Goal: Task Accomplishment & Management: Manage account settings

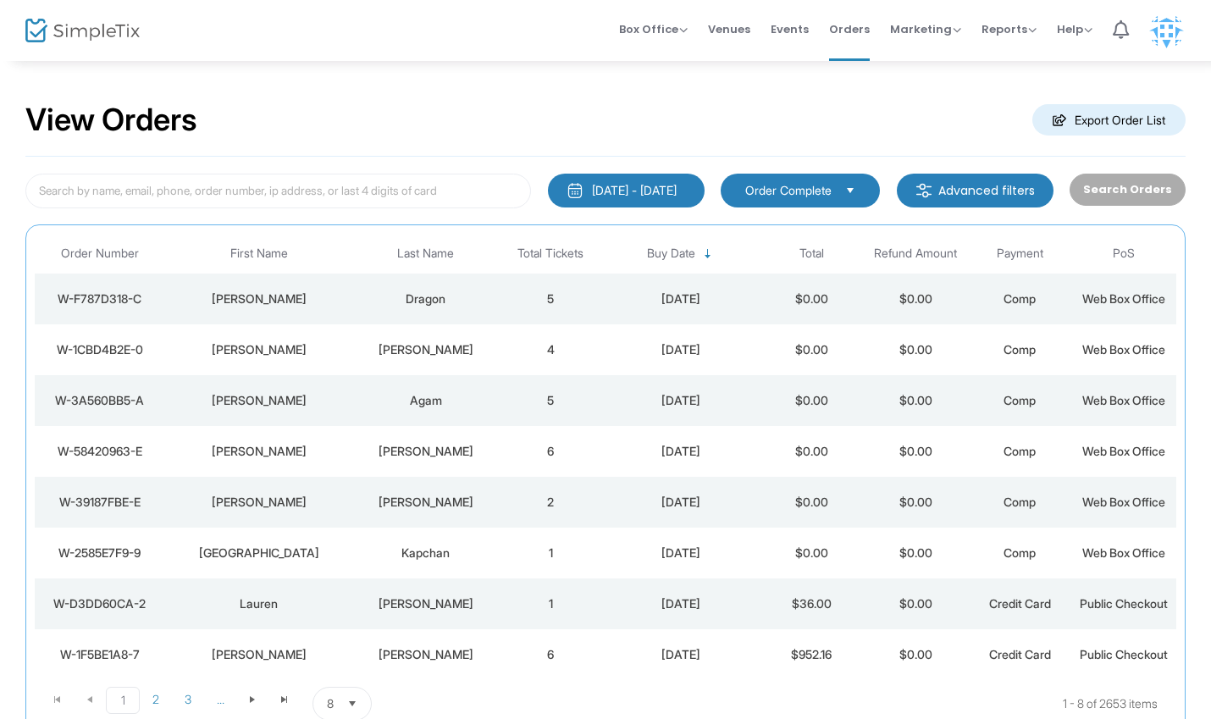
click at [176, 300] on div "[PERSON_NAME]" at bounding box center [259, 298] width 180 height 17
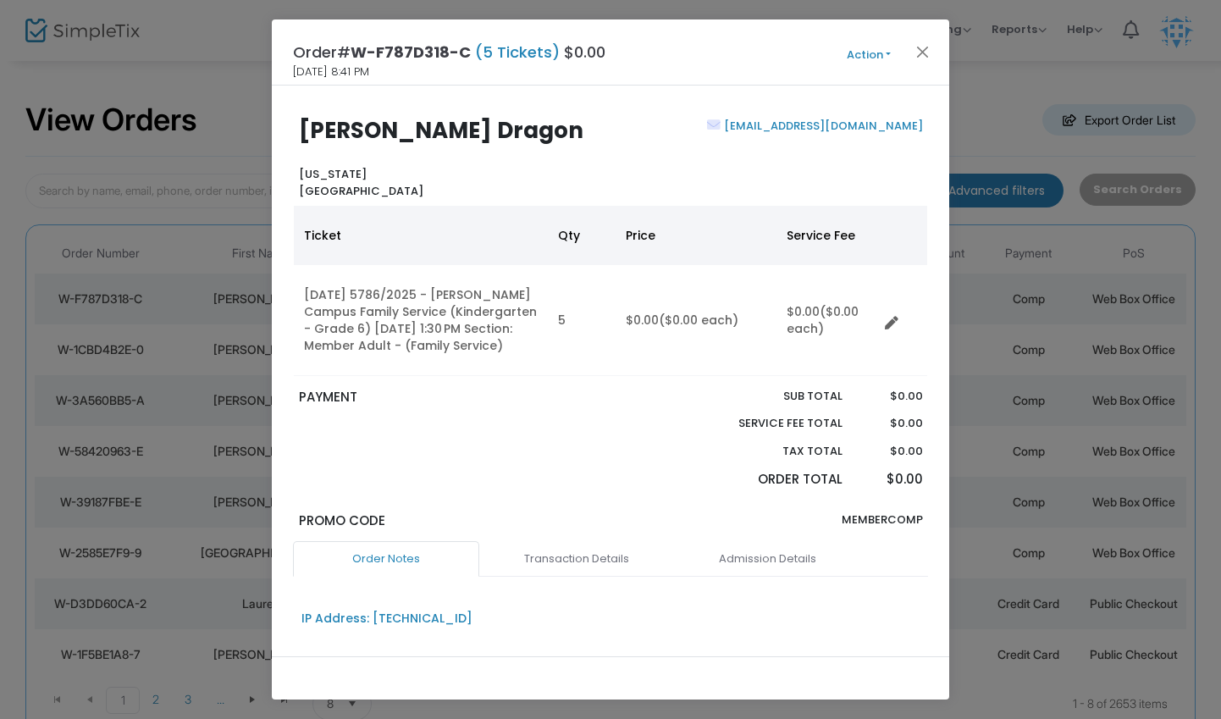
click at [894, 52] on button "Action" at bounding box center [869, 55] width 102 height 19
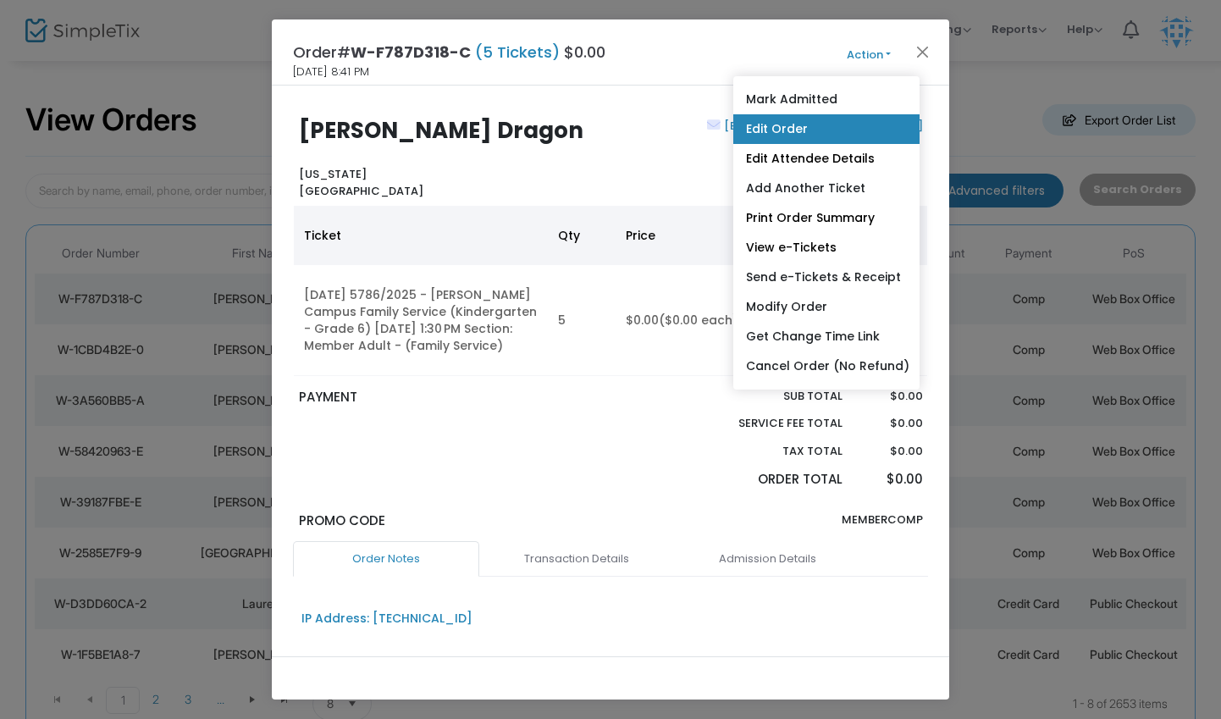
click at [786, 124] on link "Edit Order" at bounding box center [826, 129] width 186 height 30
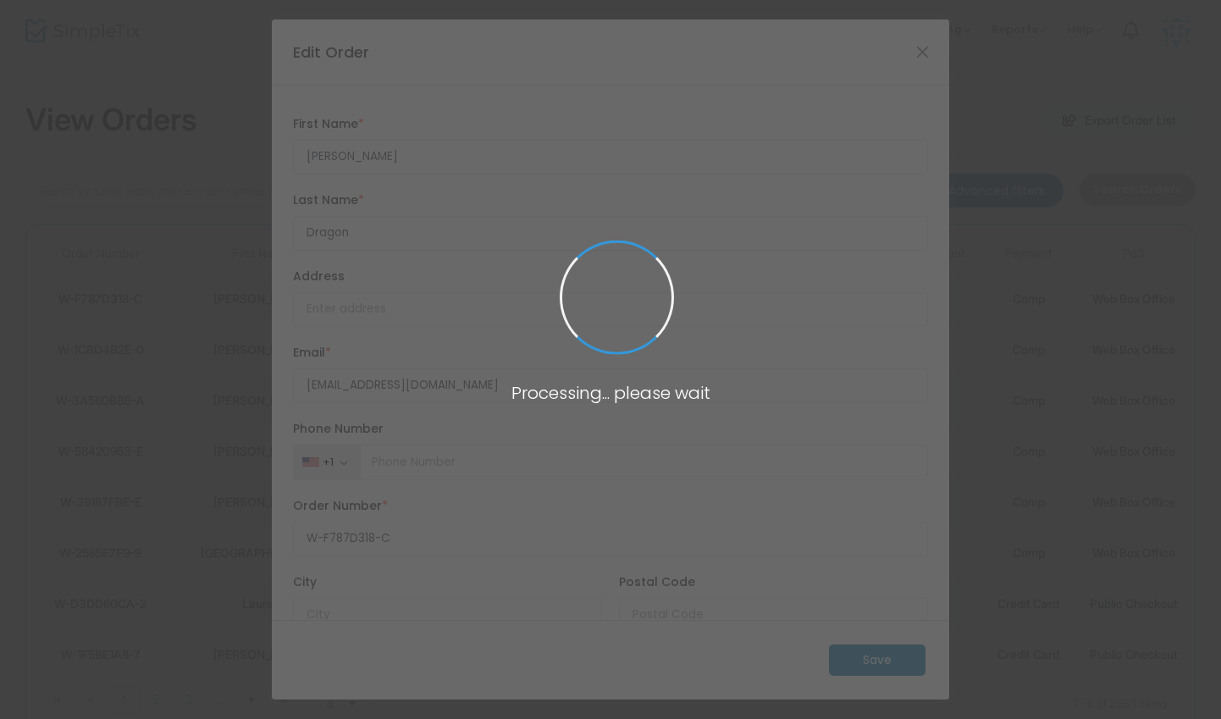
type input "[GEOGRAPHIC_DATA]"
type input "[US_STATE]"
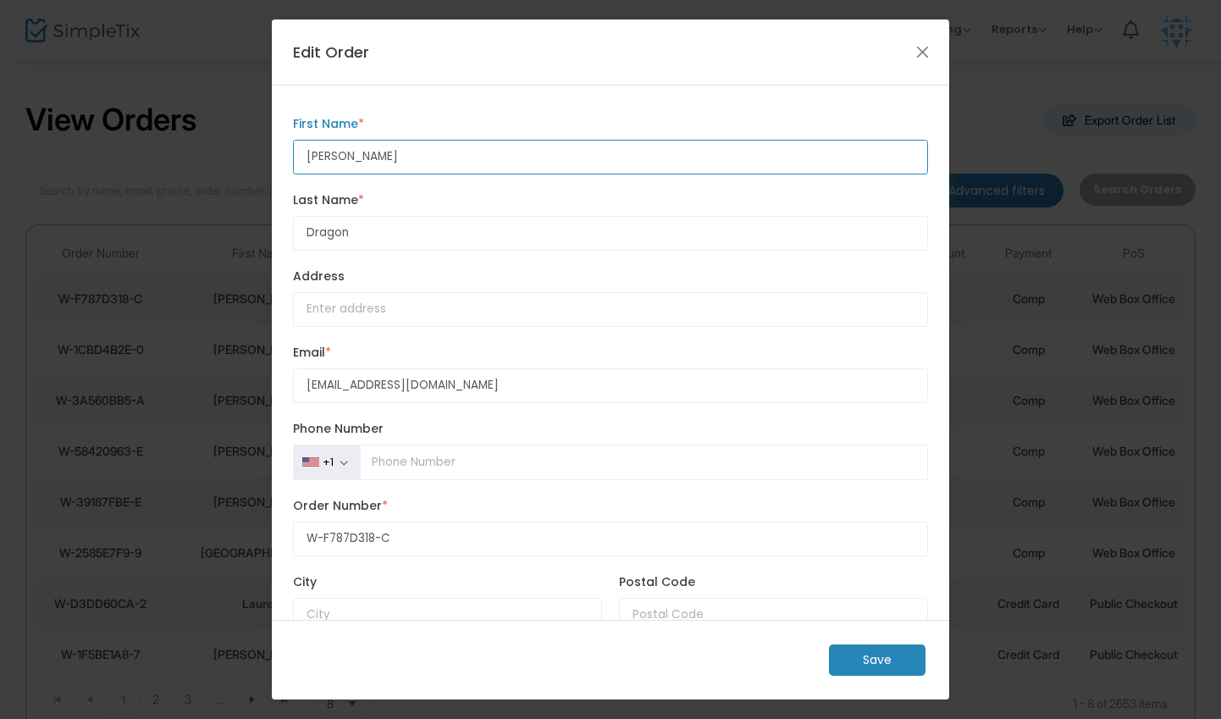
click at [322, 160] on input "[PERSON_NAME]" at bounding box center [610, 157] width 635 height 35
type input "[PERSON_NAME]"
click at [887, 652] on m-button "Save" at bounding box center [877, 659] width 97 height 31
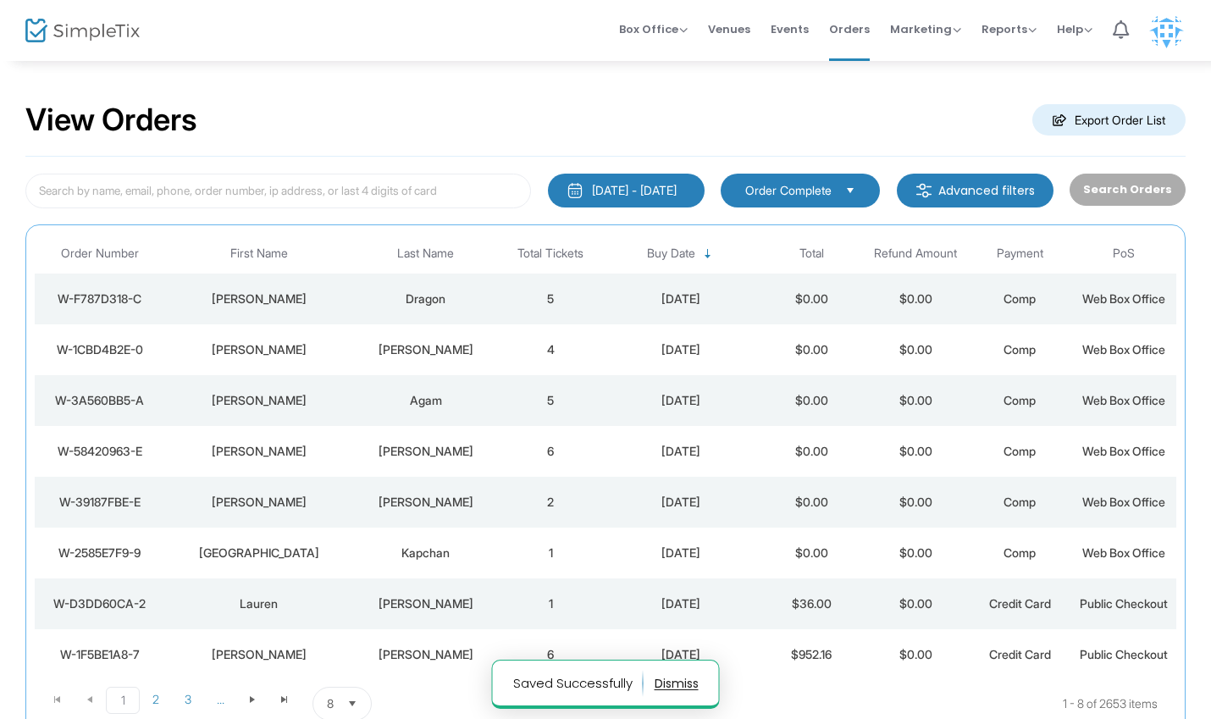
click at [231, 298] on div "[PERSON_NAME]" at bounding box center [259, 298] width 180 height 17
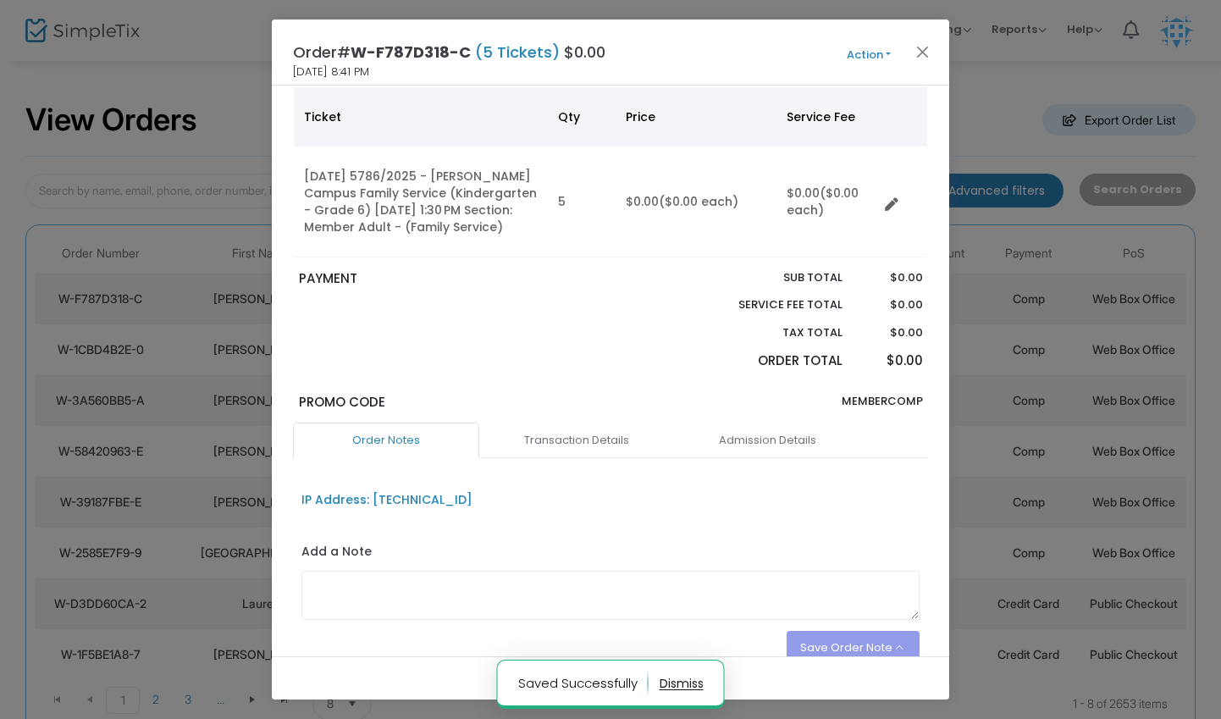
scroll to position [202, 0]
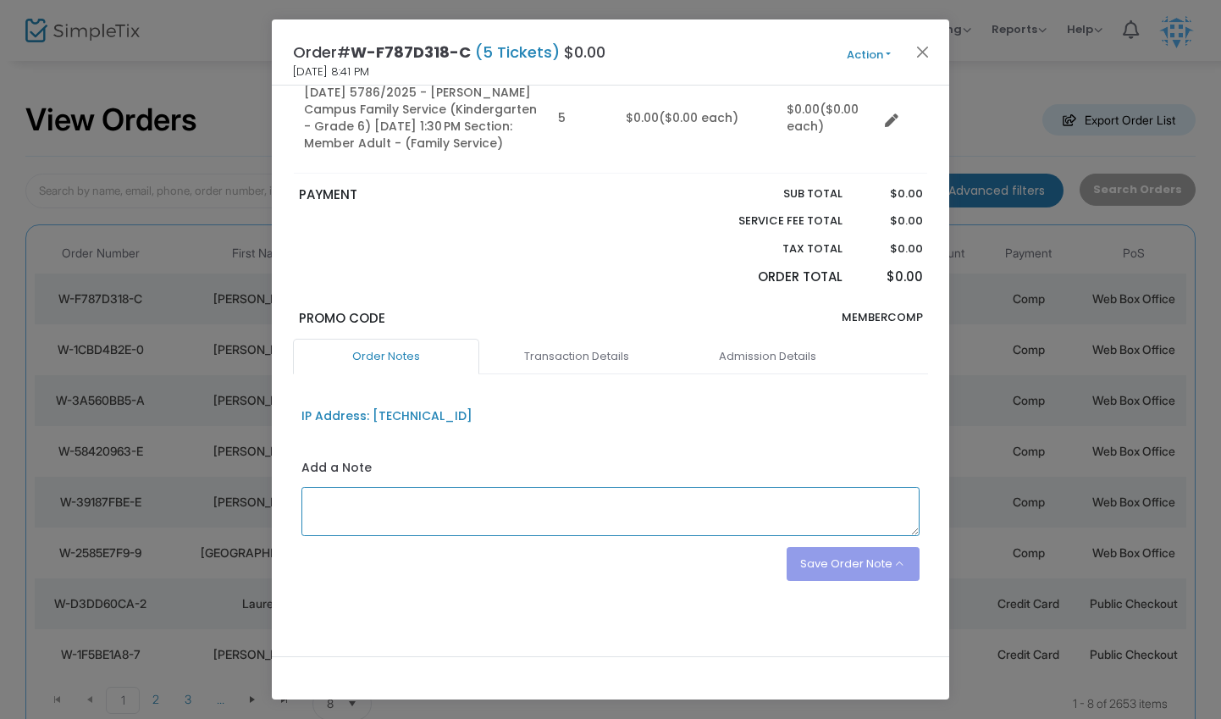
click at [423, 514] on textarea at bounding box center [610, 511] width 619 height 49
paste textarea ""[PERSON_NAME] [PERSON_NAME], [PERSON_NAME], [PERSON_NAME]""
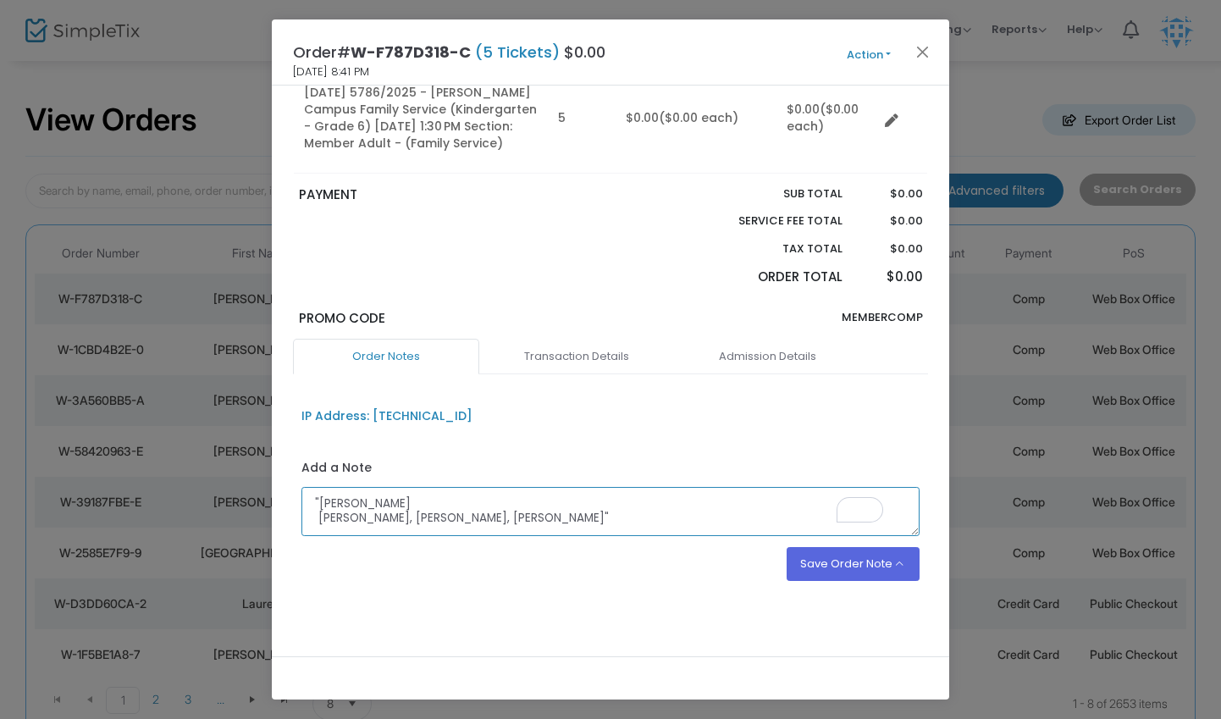
scroll to position [34, 0]
type textarea ""[PERSON_NAME] [PERSON_NAME], [PERSON_NAME], [PERSON_NAME]""
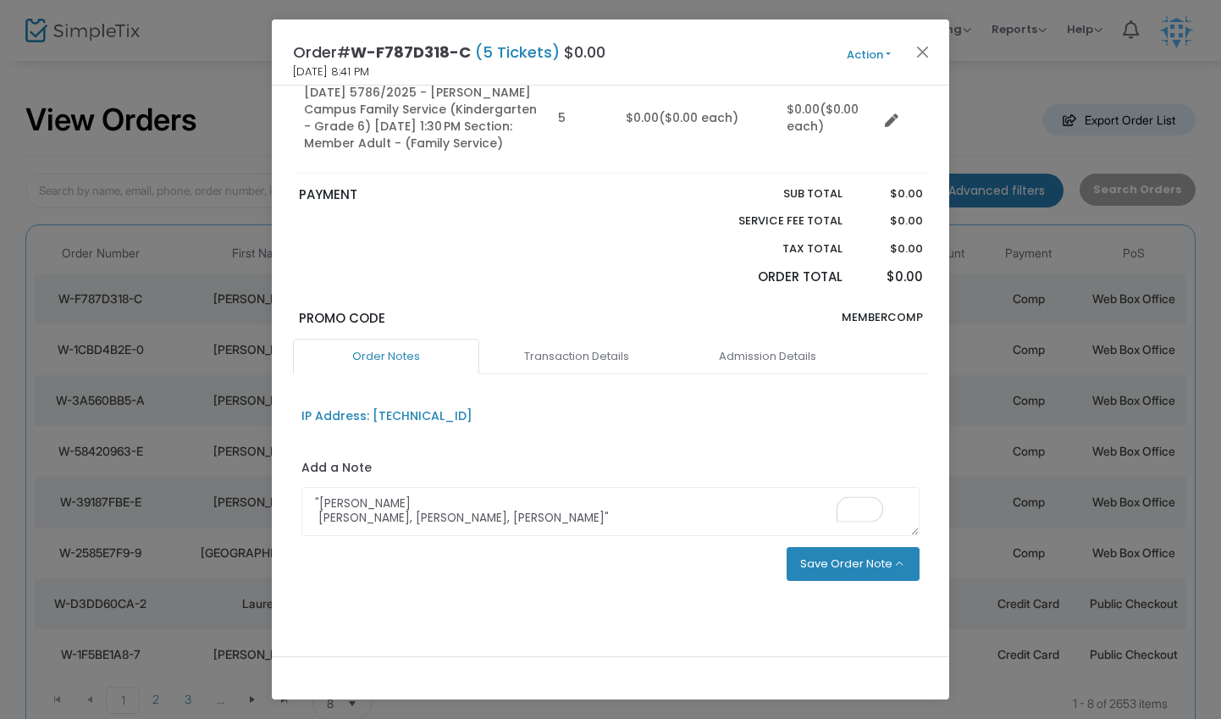
click at [821, 568] on button "Save Order Note" at bounding box center [854, 564] width 134 height 34
click at [778, 497] on li "Save on eTicket" at bounding box center [834, 492] width 169 height 32
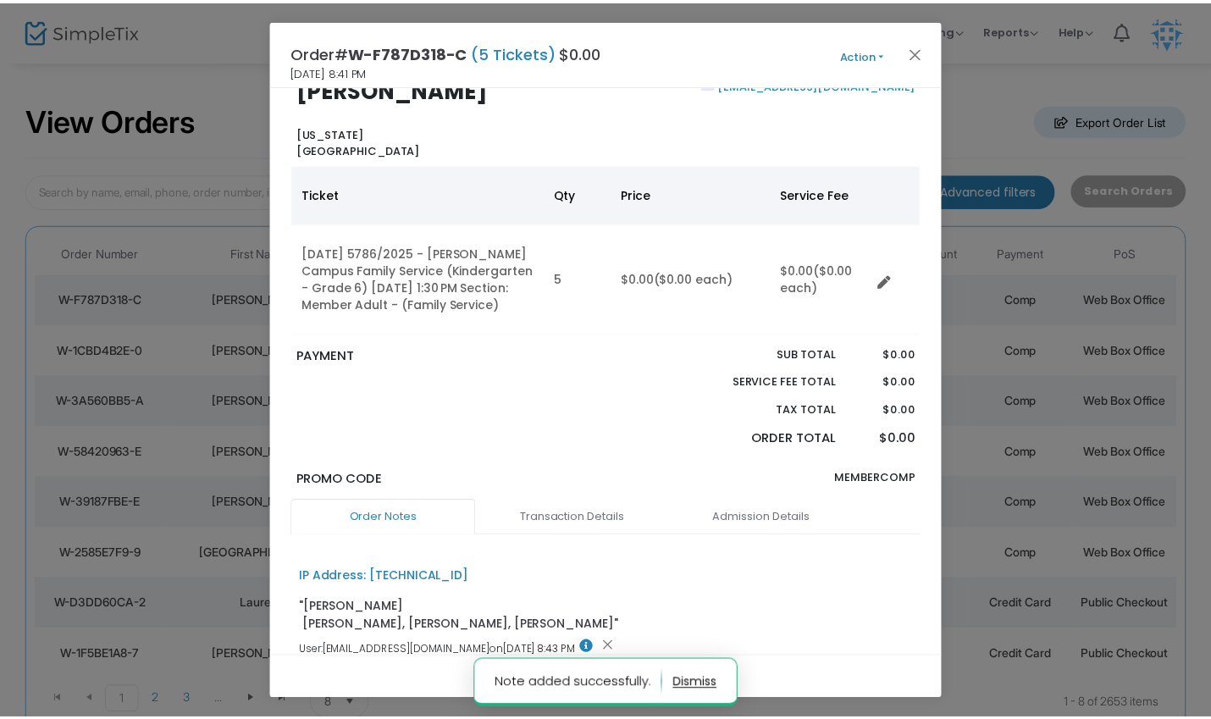
scroll to position [0, 0]
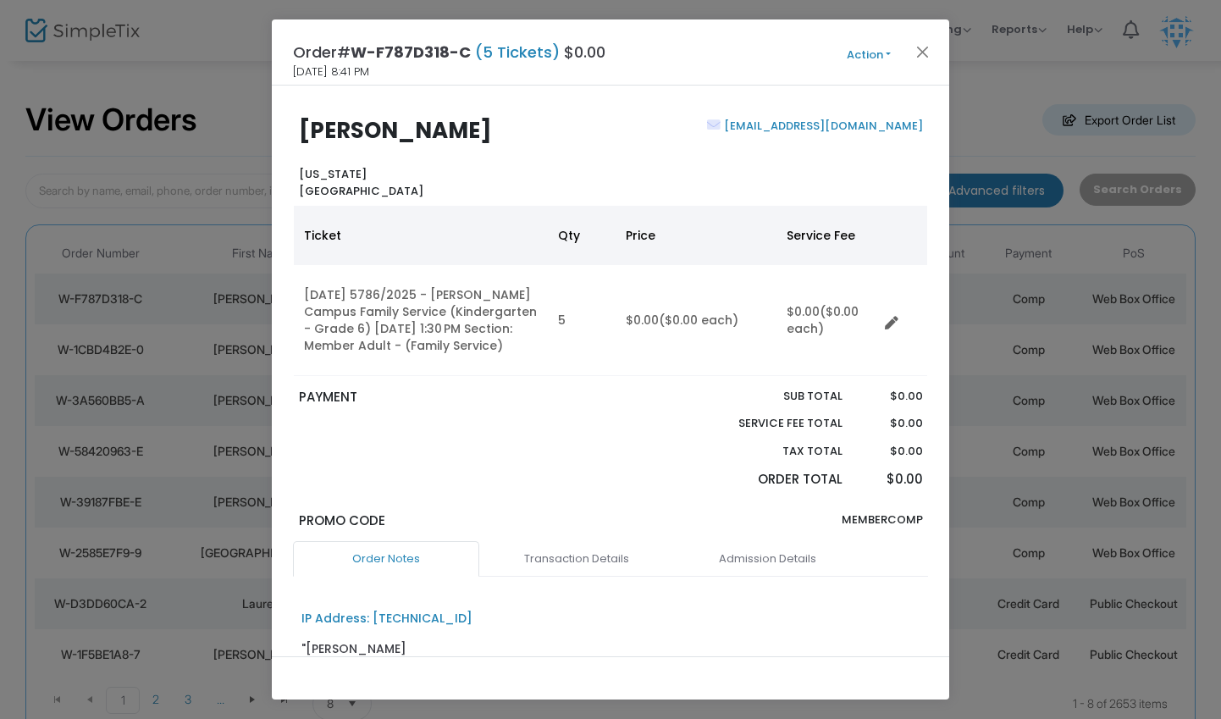
click at [874, 51] on button "Action" at bounding box center [869, 55] width 102 height 19
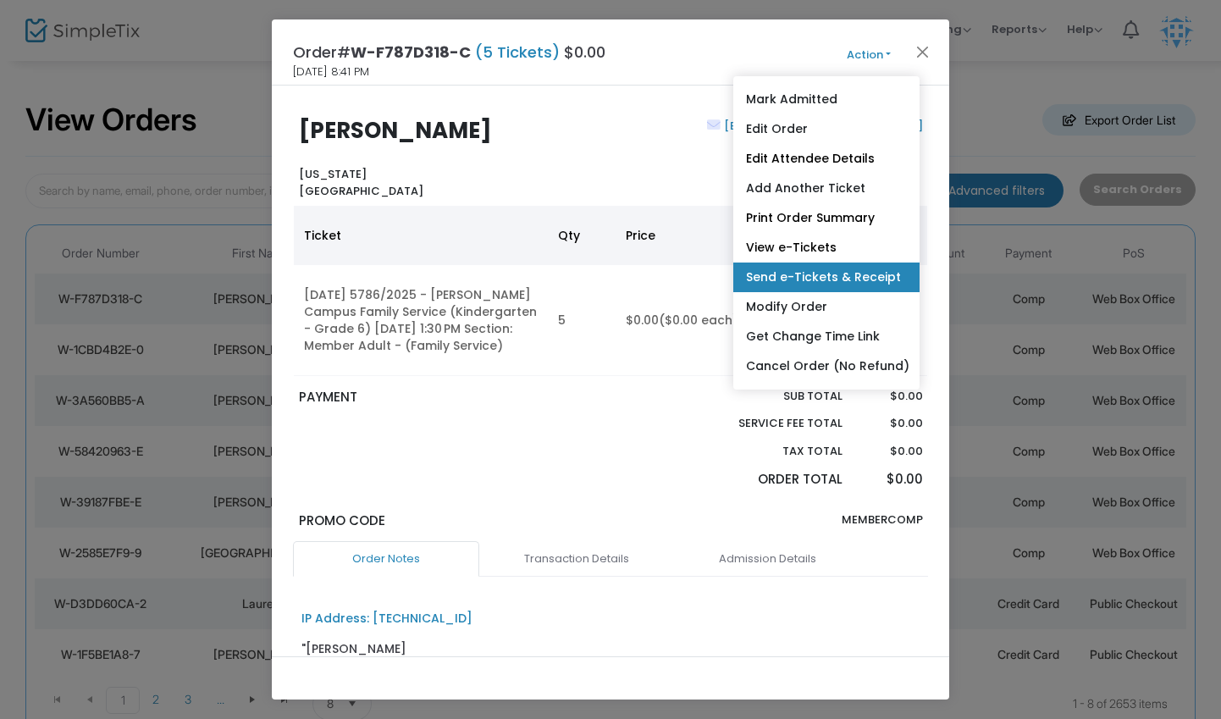
click at [808, 281] on link "Send e-Tickets & Receipt" at bounding box center [826, 278] width 186 height 30
type input "[EMAIL_ADDRESS][DOMAIN_NAME]"
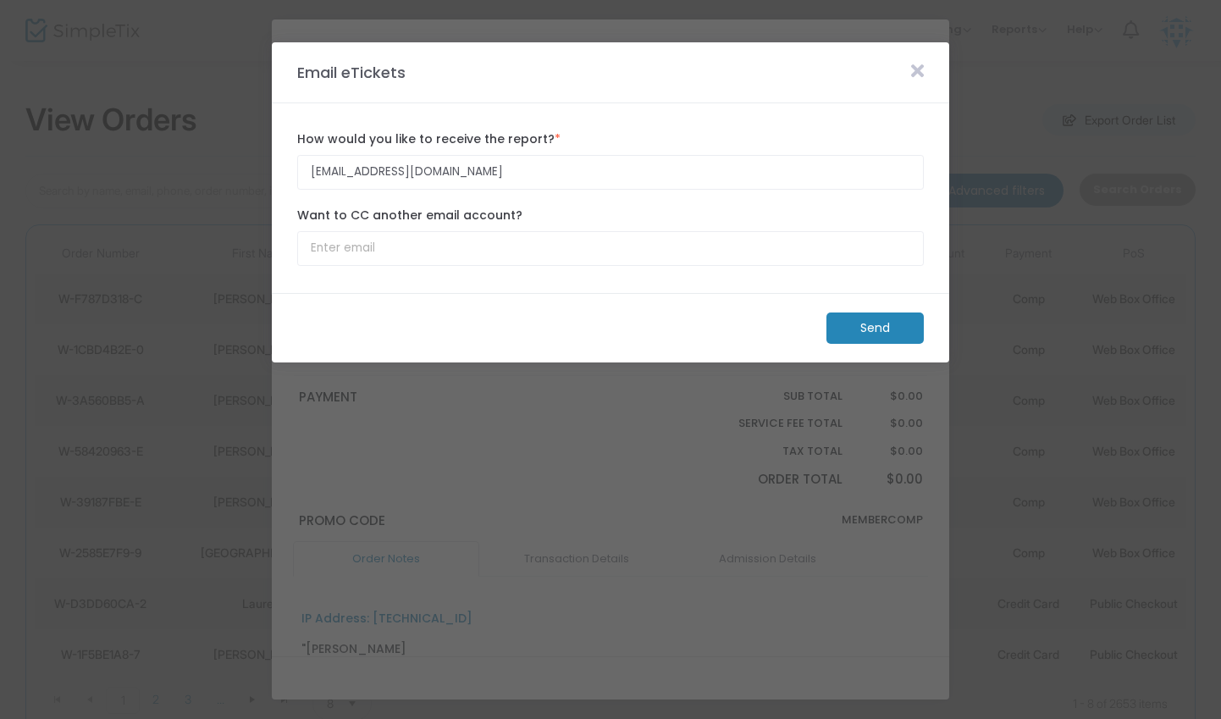
click at [837, 330] on m-button "Send" at bounding box center [874, 327] width 97 height 31
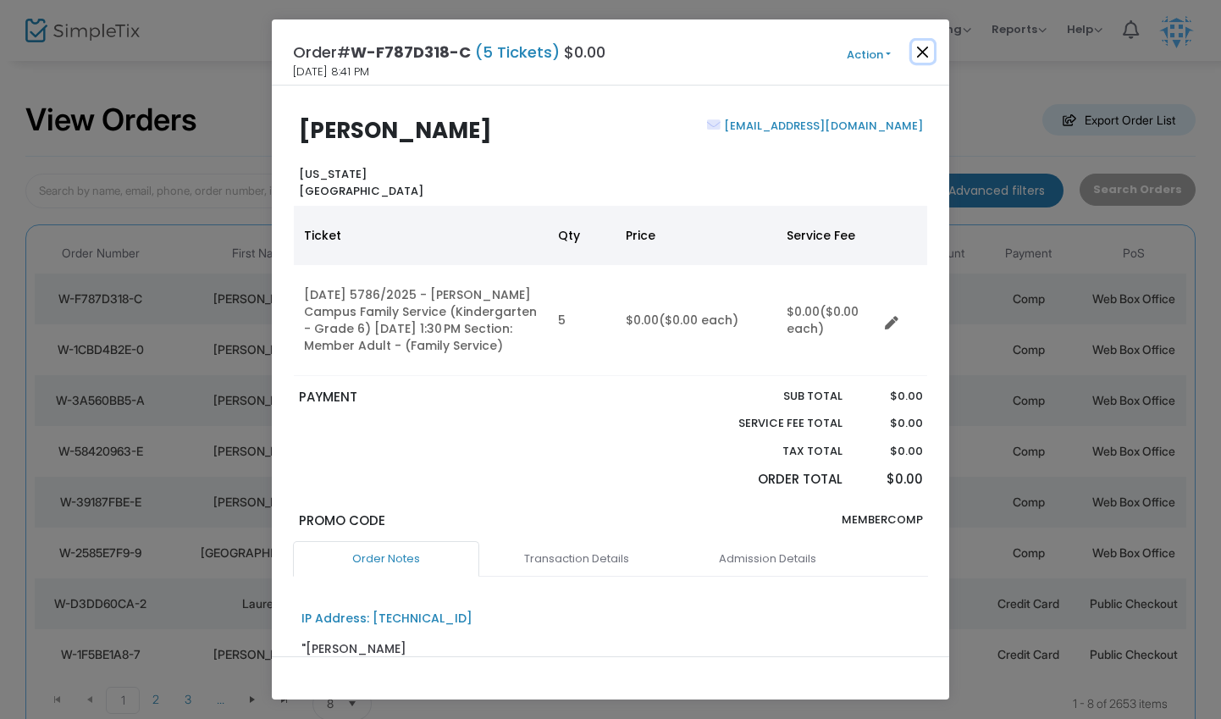
click at [926, 57] on button "Close" at bounding box center [923, 52] width 22 height 22
